Goal: Information Seeking & Learning: Learn about a topic

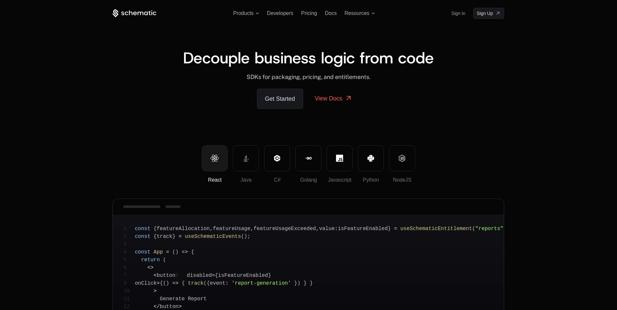
drag, startPoint x: 184, startPoint y: 58, endPoint x: 479, endPoint y: 61, distance: 295.4
click at [479, 61] on div "Decouple business logic from code ﻿" at bounding box center [309, 61] width 392 height 23
click at [479, 60] on div "Decouple business logic from code ﻿" at bounding box center [309, 61] width 392 height 23
drag, startPoint x: 237, startPoint y: 157, endPoint x: 239, endPoint y: 150, distance: 7.5
click at [237, 157] on button "Java" at bounding box center [246, 158] width 26 height 26
